Goal: Transaction & Acquisition: Purchase product/service

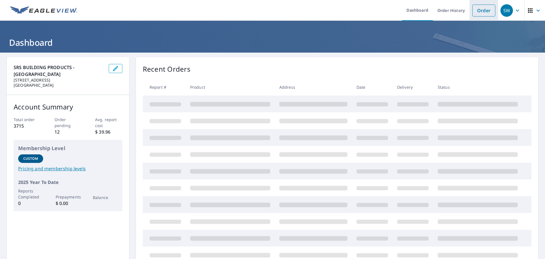
click at [478, 12] on link "Order" at bounding box center [483, 11] width 23 height 12
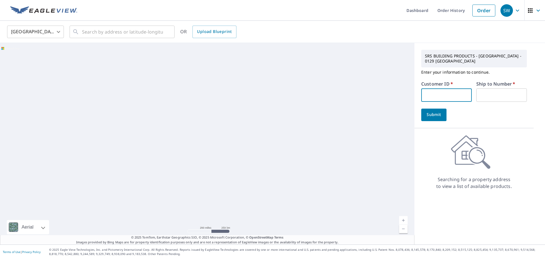
click at [425, 95] on input "text" at bounding box center [446, 94] width 51 height 13
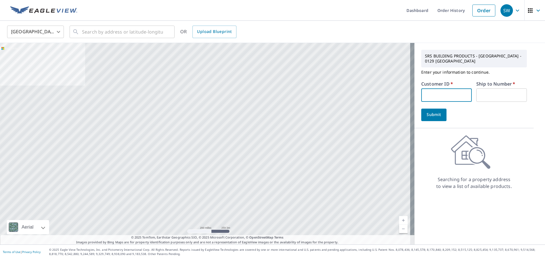
type input "S047708"
click at [483, 96] on input "text" at bounding box center [501, 94] width 51 height 13
type input "1"
click at [104, 34] on input "text" at bounding box center [122, 32] width 81 height 16
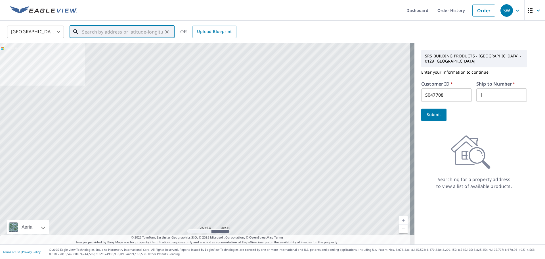
paste input "7032 7th St"
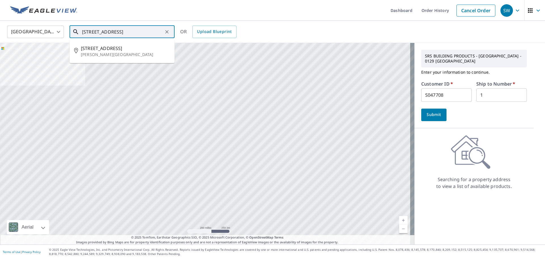
click at [112, 31] on input "7032 7th St" at bounding box center [122, 32] width 81 height 16
click at [108, 51] on span "7032 7th St" at bounding box center [125, 48] width 89 height 7
type input "7032 7th St Holly Ridge, NC 28445"
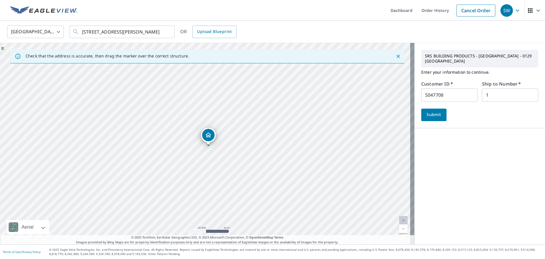
click at [426, 111] on span "Submit" at bounding box center [434, 114] width 16 height 7
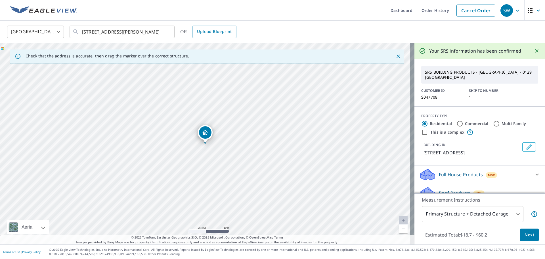
click at [469, 216] on body "SW SW Dashboard Order History Cancel Order SW United States US ​ 7032 7th St Ho…" at bounding box center [272, 129] width 545 height 259
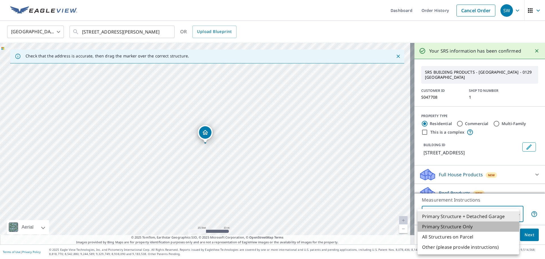
click at [462, 227] on li "Primary Structure Only" at bounding box center [468, 226] width 102 height 10
type input "2"
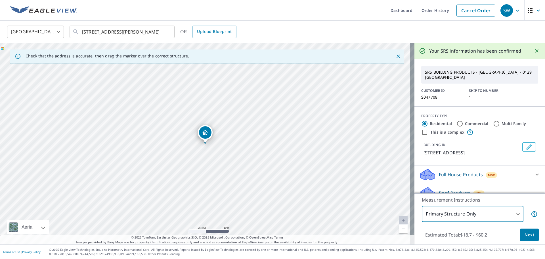
click at [524, 233] on span "Next" at bounding box center [529, 234] width 10 height 7
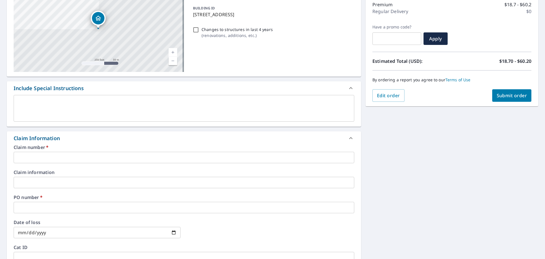
scroll to position [76, 0]
click at [43, 152] on input "text" at bounding box center [184, 156] width 341 height 11
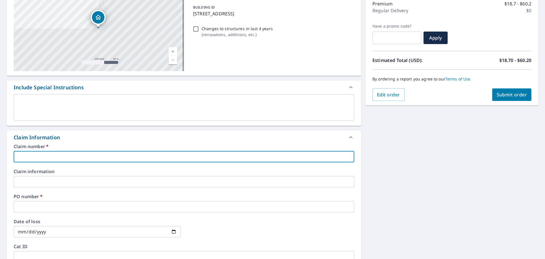
type input "S047708"
checkbox input "true"
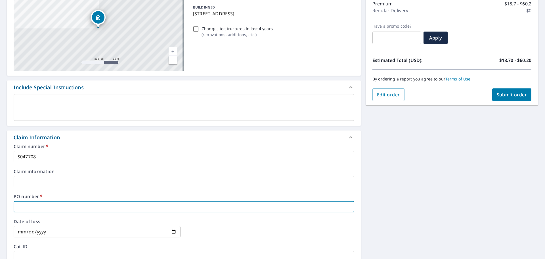
click at [40, 203] on input "text" at bounding box center [184, 206] width 341 height 11
paste input "7032 7th St"
type input "7032 7th St"
checkbox input "true"
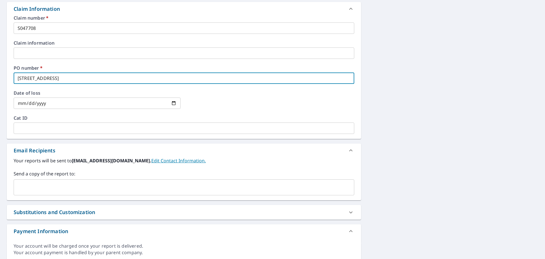
scroll to position [208, 0]
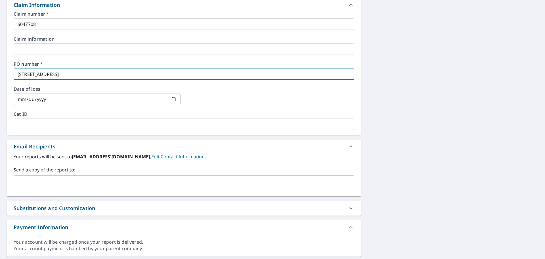
type input "7032 7th St"
click at [39, 182] on input "text" at bounding box center [179, 183] width 327 height 11
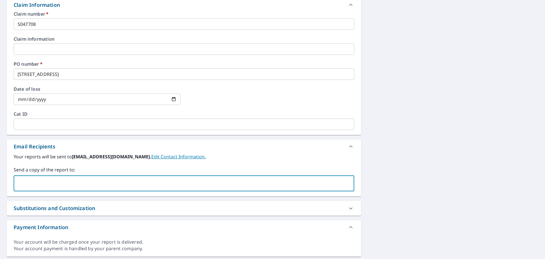
paste input "office@cprmyroofexpert.com"
type input "office@cprmyroofexpert.com"
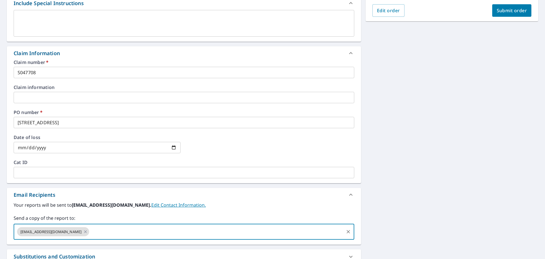
scroll to position [133, 0]
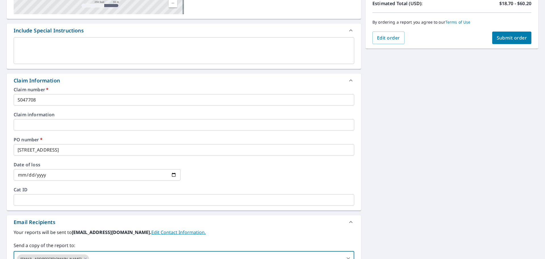
click at [499, 40] on span "Submit order" at bounding box center [512, 38] width 30 height 6
checkbox input "true"
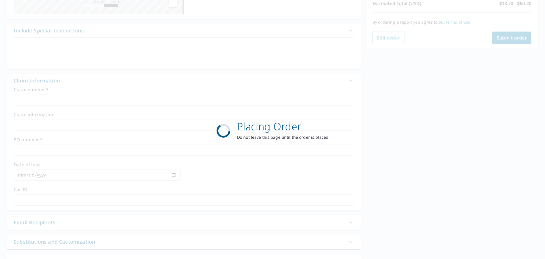
scroll to position [75, 0]
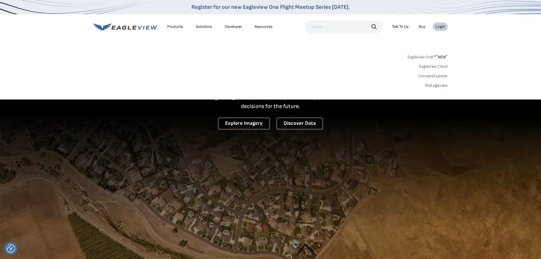
click at [435, 84] on link "MyEagleview" at bounding box center [436, 85] width 23 height 5
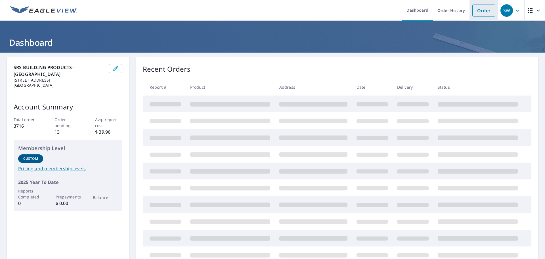
click at [473, 12] on link "Order" at bounding box center [483, 11] width 23 height 12
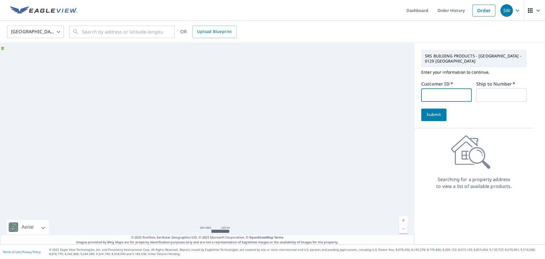
click at [440, 98] on input "text" at bounding box center [446, 94] width 51 height 13
type input "S035573"
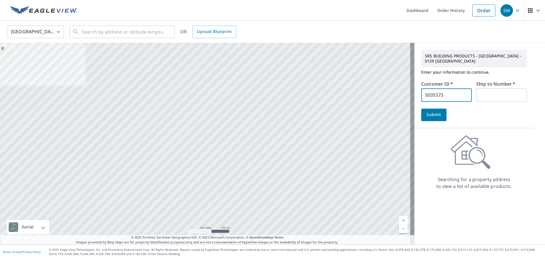
click at [482, 92] on input "text" at bounding box center [501, 94] width 51 height 13
type input "1"
click at [428, 116] on span "Submit" at bounding box center [434, 114] width 16 height 7
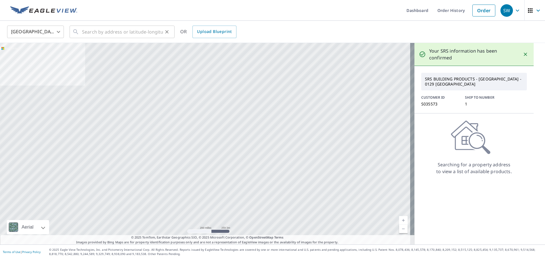
click at [81, 32] on div "​" at bounding box center [122, 32] width 105 height 12
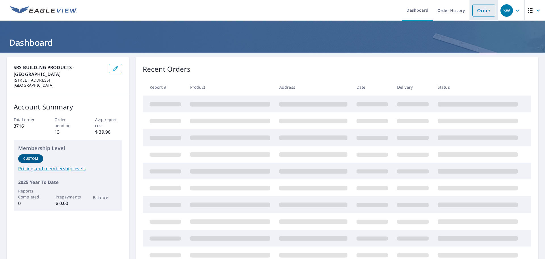
click at [484, 10] on link "Order" at bounding box center [483, 11] width 23 height 12
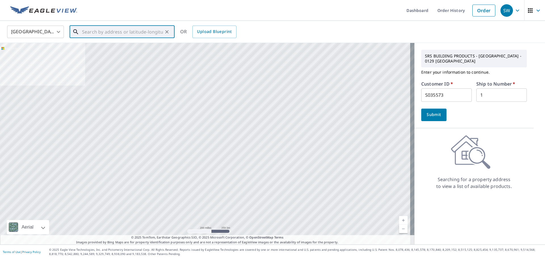
click at [106, 33] on input "text" at bounding box center [122, 32] width 81 height 16
paste input "111 Mickey Court"
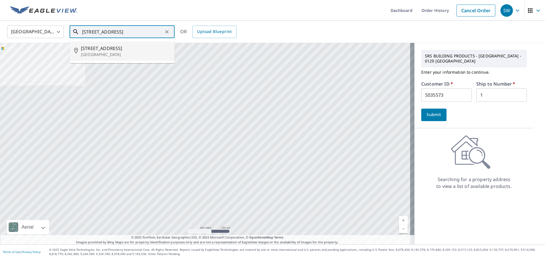
click at [103, 53] on p "New Bern, NC 28562" at bounding box center [125, 55] width 89 height 6
type input "111 Mickey Ct New Bern, NC 28562"
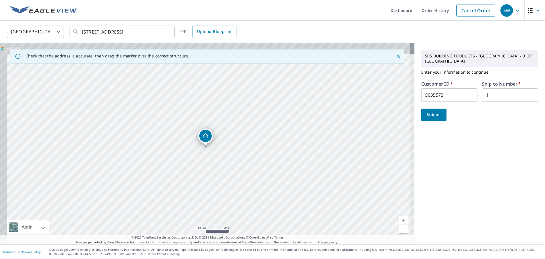
drag, startPoint x: 229, startPoint y: 117, endPoint x: 238, endPoint y: 140, distance: 24.4
click at [238, 140] on div "111 Mickey Ct New Bern, NC 28562" at bounding box center [207, 143] width 414 height 201
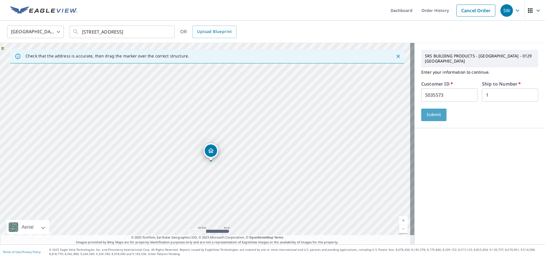
click at [429, 111] on span "Submit" at bounding box center [434, 114] width 16 height 7
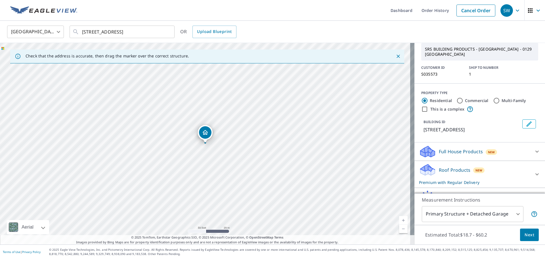
scroll to position [54, 0]
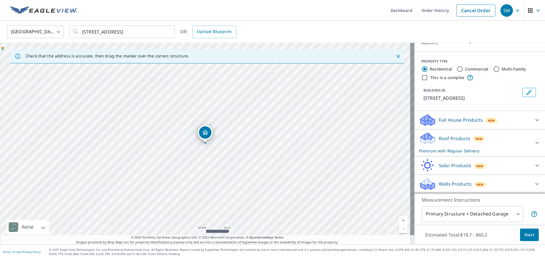
click at [466, 218] on body "SW SW Dashboard Order History Cancel Order SW United States US ​ 111 Mickey Ct …" at bounding box center [272, 129] width 545 height 259
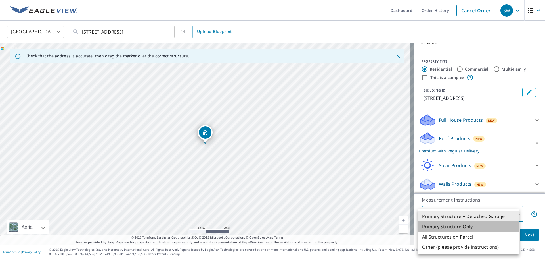
click at [458, 226] on li "Primary Structure Only" at bounding box center [468, 226] width 102 height 10
type input "2"
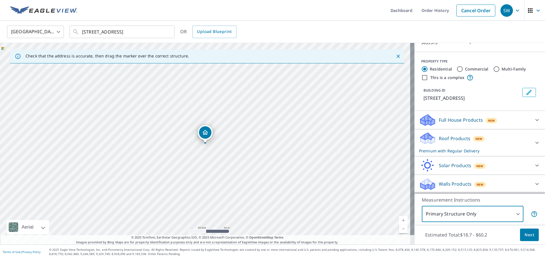
click at [524, 233] on span "Next" at bounding box center [529, 234] width 10 height 7
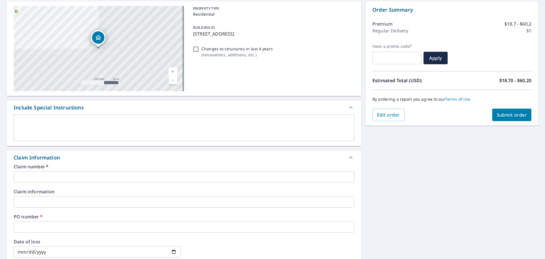
scroll to position [66, 0]
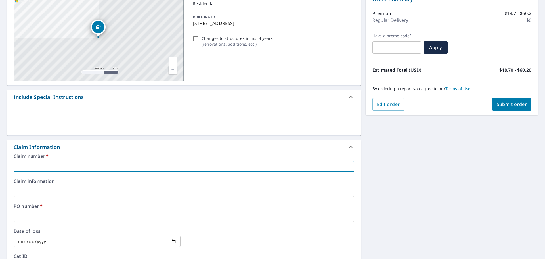
click at [35, 163] on input "text" at bounding box center [184, 165] width 341 height 11
type input "S035573"
checkbox input "true"
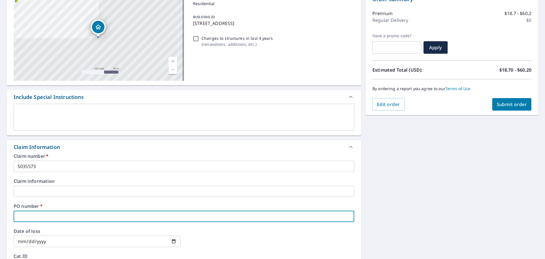
click at [40, 217] on input "text" at bounding box center [184, 215] width 341 height 11
paste input "111 Mickey Court"
type input "111 Mickey Court"
checkbox input "true"
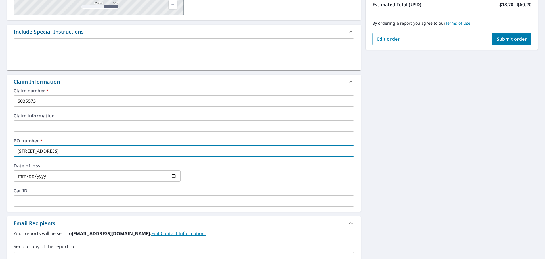
scroll to position [189, 0]
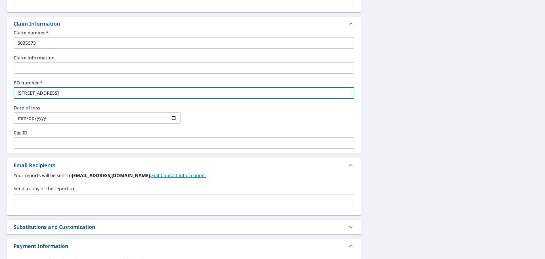
type input "111 Mickey Court"
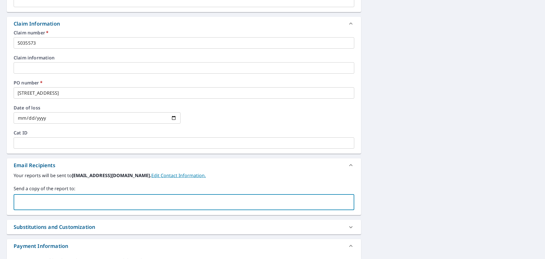
click at [41, 201] on input "text" at bounding box center [179, 201] width 327 height 11
paste input "melissa@stormgraderoof.com"
type input "melissa@stormgraderoof.com"
checkbox input "true"
click at [119, 202] on input "text" at bounding box center [231, 201] width 224 height 11
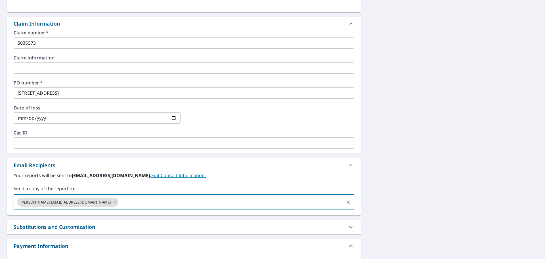
paste input "zach@stormgraderoof.com"
type input "zach@stormgraderoof.com"
checkbox input "true"
paste input "adam@stormgraderoof.com"
type input "adam@stormgraderoof.com"
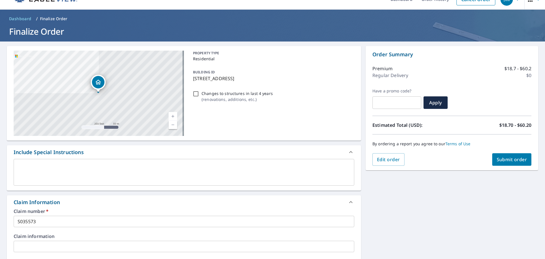
scroll to position [0, 0]
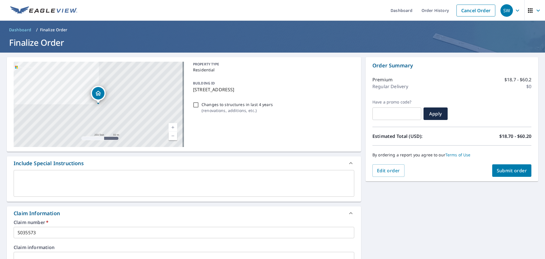
click at [503, 172] on span "Submit order" at bounding box center [512, 170] width 30 height 6
checkbox input "true"
